Goal: Transaction & Acquisition: Download file/media

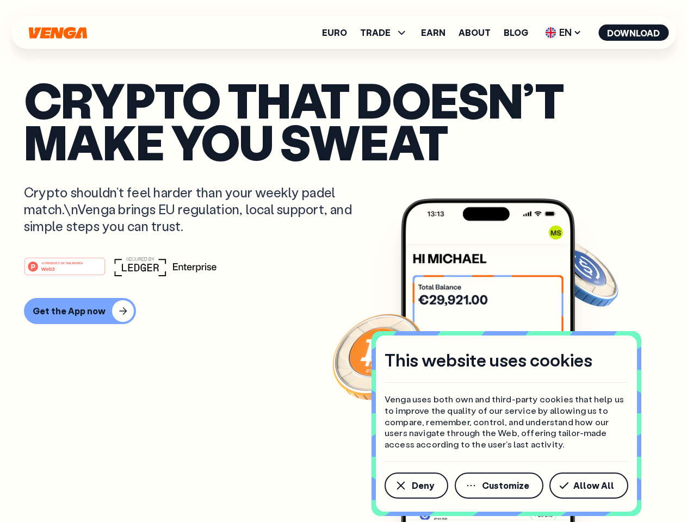
click at [343, 261] on div "#1 PRODUCT OF THE MONTH Web3" at bounding box center [343, 267] width 639 height 20
click at [416, 486] on span "Deny" at bounding box center [423, 486] width 22 height 9
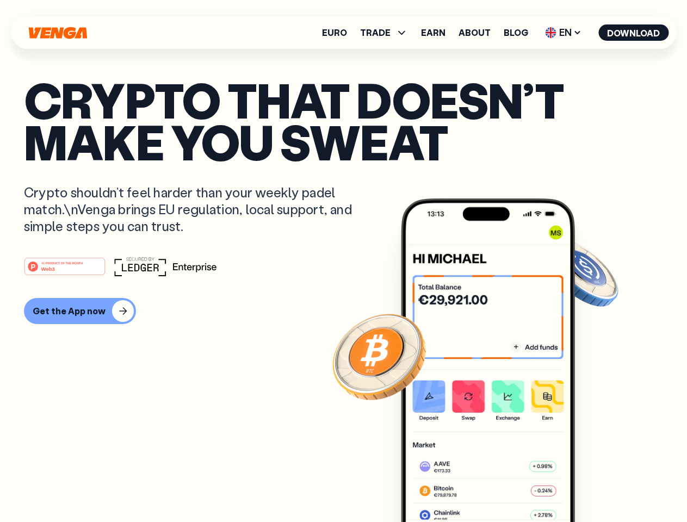
click at [500, 486] on img at bounding box center [488, 381] width 174 height 365
click at [591, 486] on article "Crypto that doesn’t make you sweat Crypto shouldn’t feel harder than your weekl…" at bounding box center [343, 283] width 639 height 408
click at [387, 33] on span "TRADE" at bounding box center [375, 32] width 30 height 9
click at [564, 33] on span "EN" at bounding box center [563, 32] width 44 height 17
click at [634, 33] on button "Download" at bounding box center [634, 32] width 70 height 16
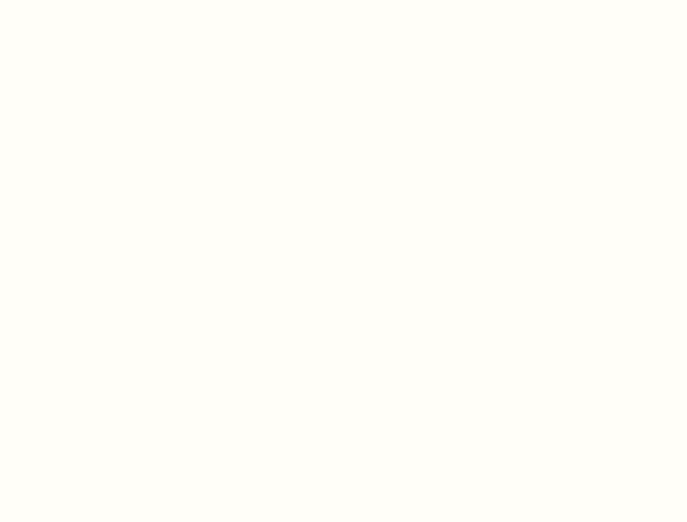
click at [78, 0] on html "This website uses cookies Venga uses both own and third-party cookies that help…" at bounding box center [343, 0] width 687 height 0
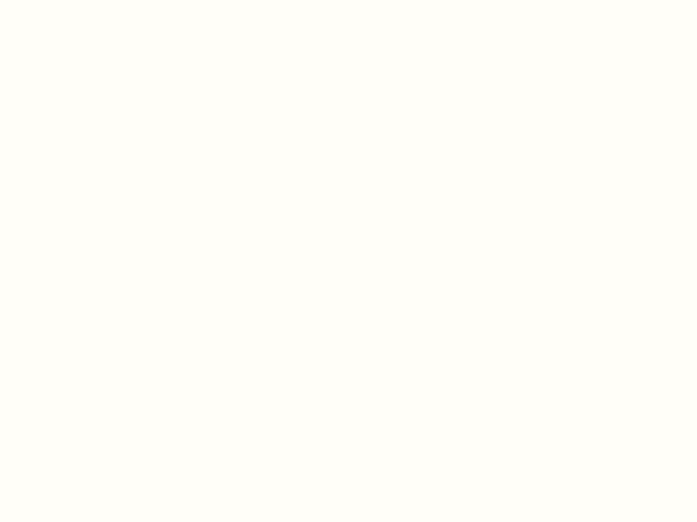
click at [66, 0] on html "This website uses cookies Venga uses both own and third-party cookies that help…" at bounding box center [348, 0] width 697 height 0
